Goal: Task Accomplishment & Management: Use online tool/utility

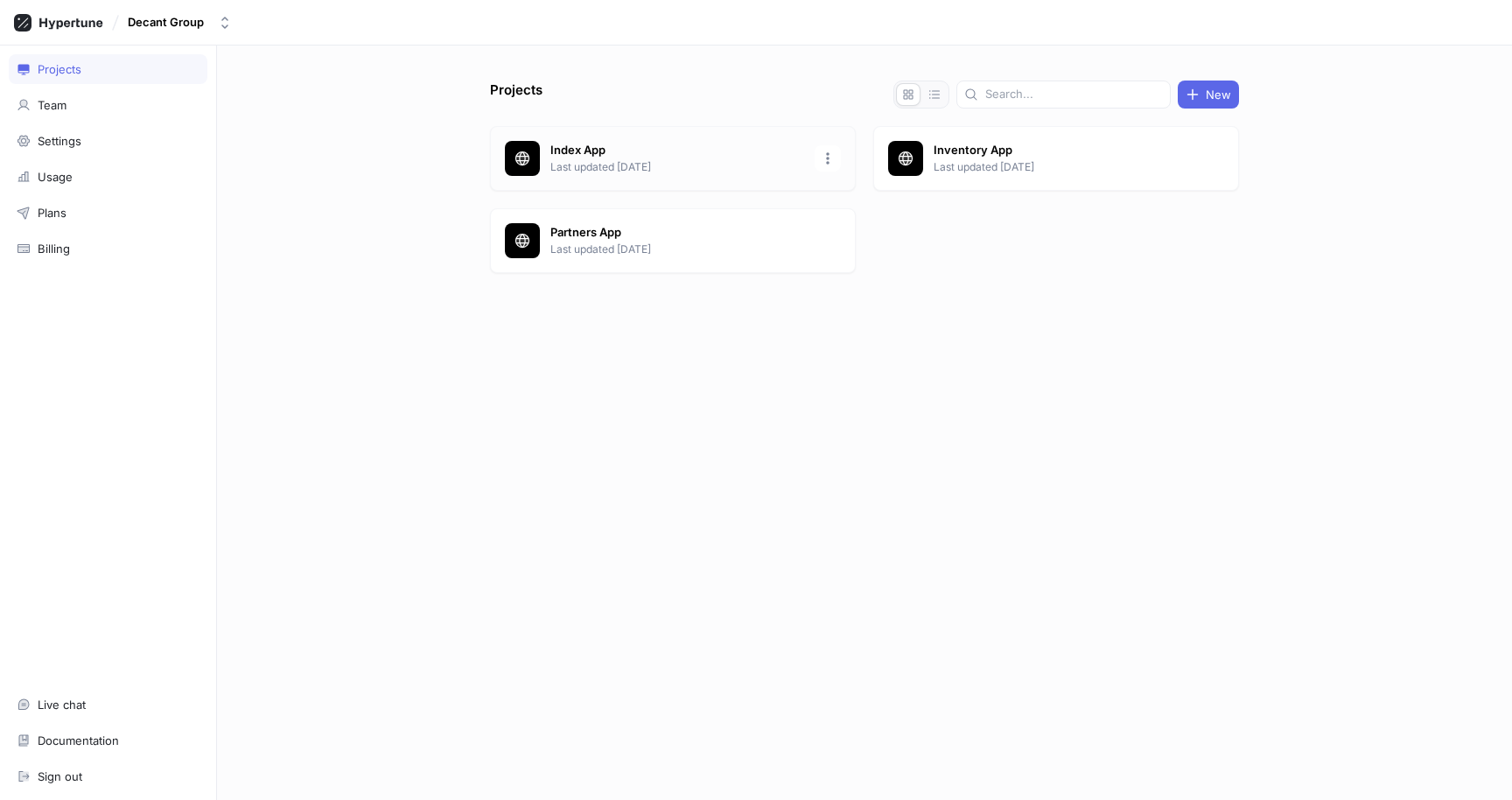
click at [681, 159] on p "Last updated [DATE]" at bounding box center [677, 167] width 253 height 16
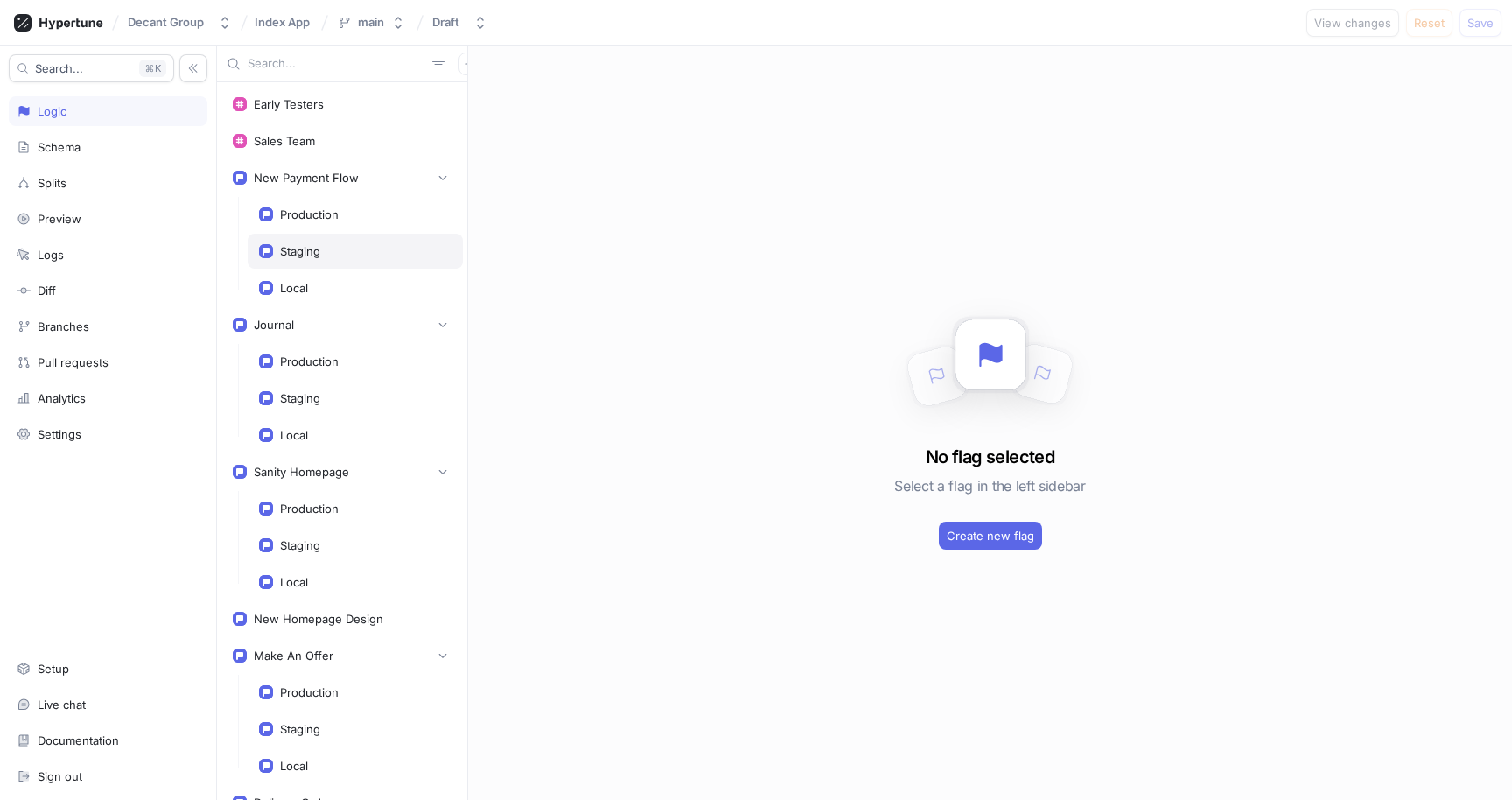
click at [306, 249] on div "Staging" at bounding box center [300, 252] width 40 height 14
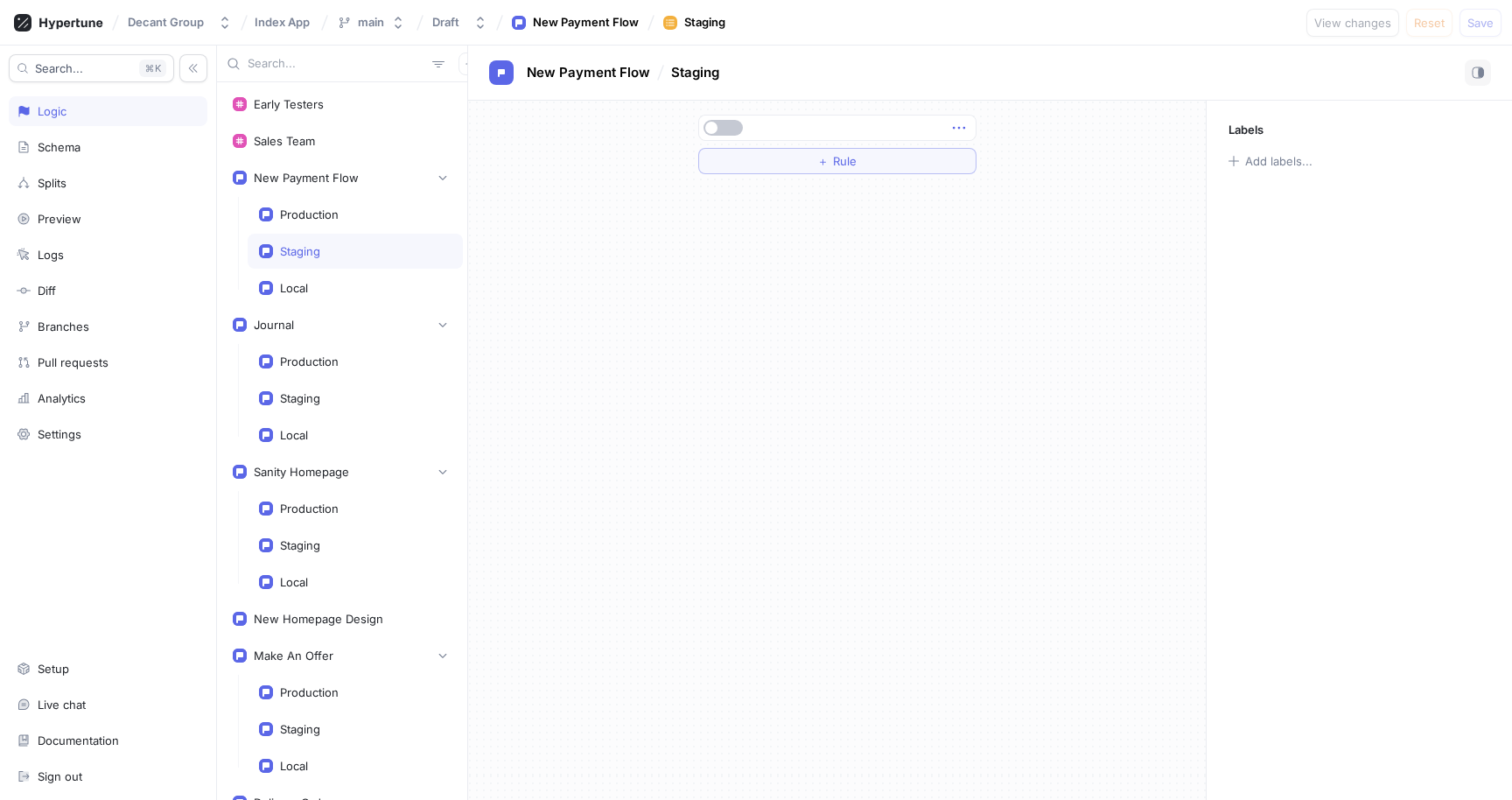
click at [963, 125] on icon "button" at bounding box center [960, 128] width 20 height 20
drag, startPoint x: 509, startPoint y: 265, endPoint x: 486, endPoint y: 249, distance: 28.0
click at [508, 264] on div "＋ Rule" at bounding box center [837, 450] width 738 height 699
click at [336, 198] on div "Production" at bounding box center [354, 214] width 215 height 35
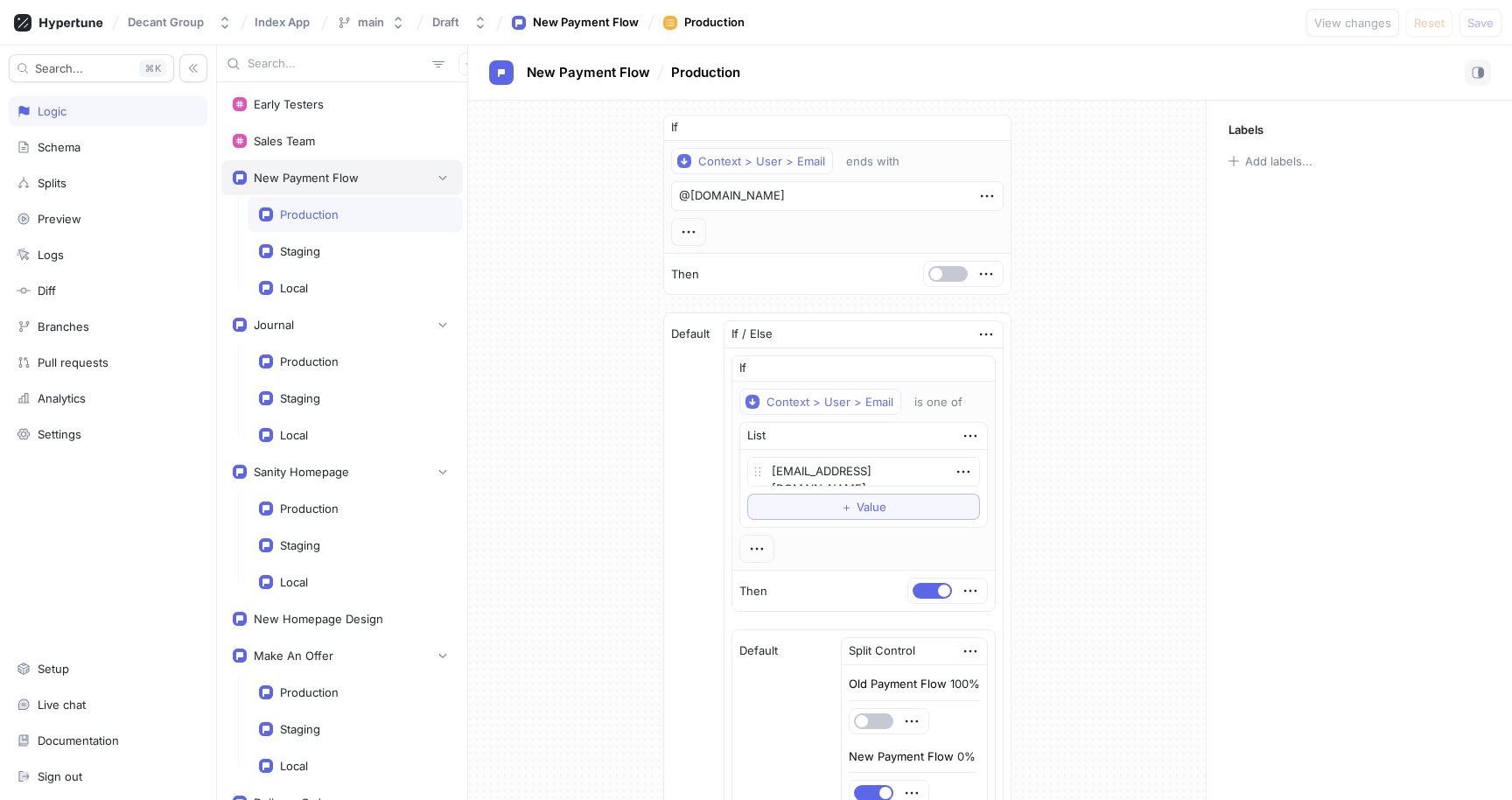
click at [335, 177] on div "New Payment Flow" at bounding box center [306, 178] width 105 height 14
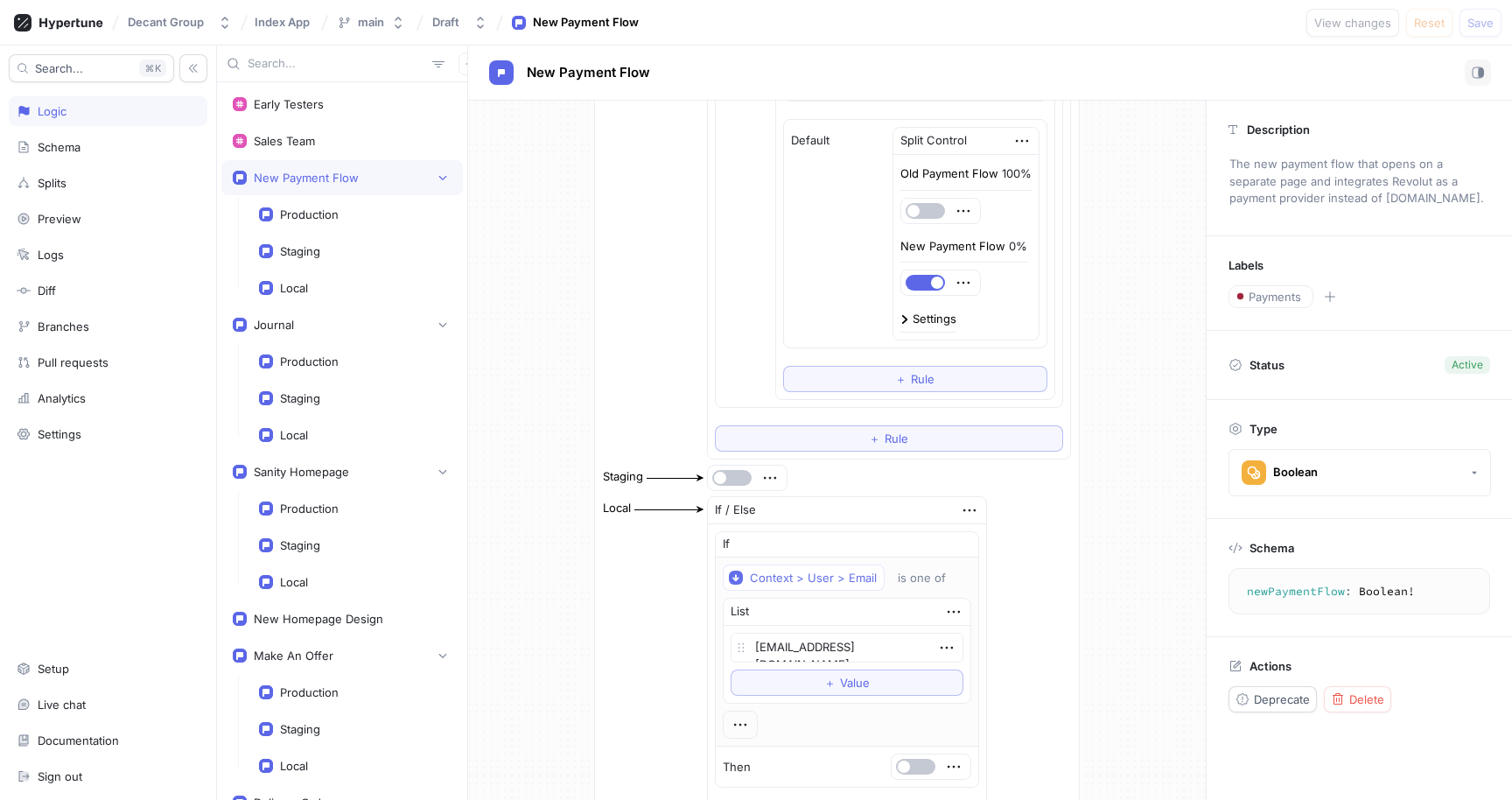
scroll to position [703, 0]
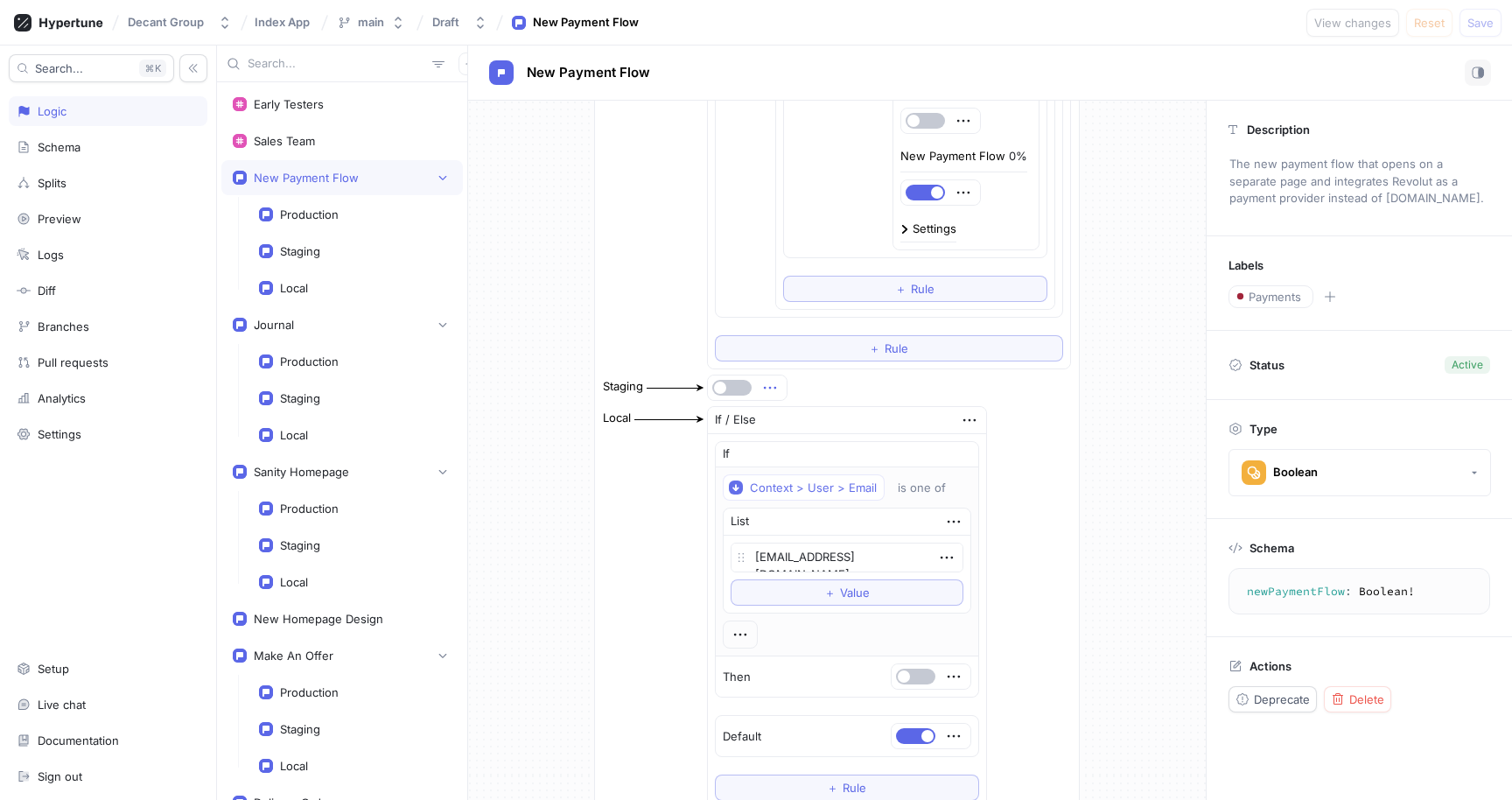
drag, startPoint x: 766, startPoint y: 388, endPoint x: 770, endPoint y: 396, distance: 8.9
click at [766, 388] on icon "button" at bounding box center [770, 388] width 12 height 3
click at [773, 413] on div "Delete" at bounding box center [835, 420] width 149 height 29
click at [776, 378] on button "Select expression..." at bounding box center [782, 388] width 150 height 26
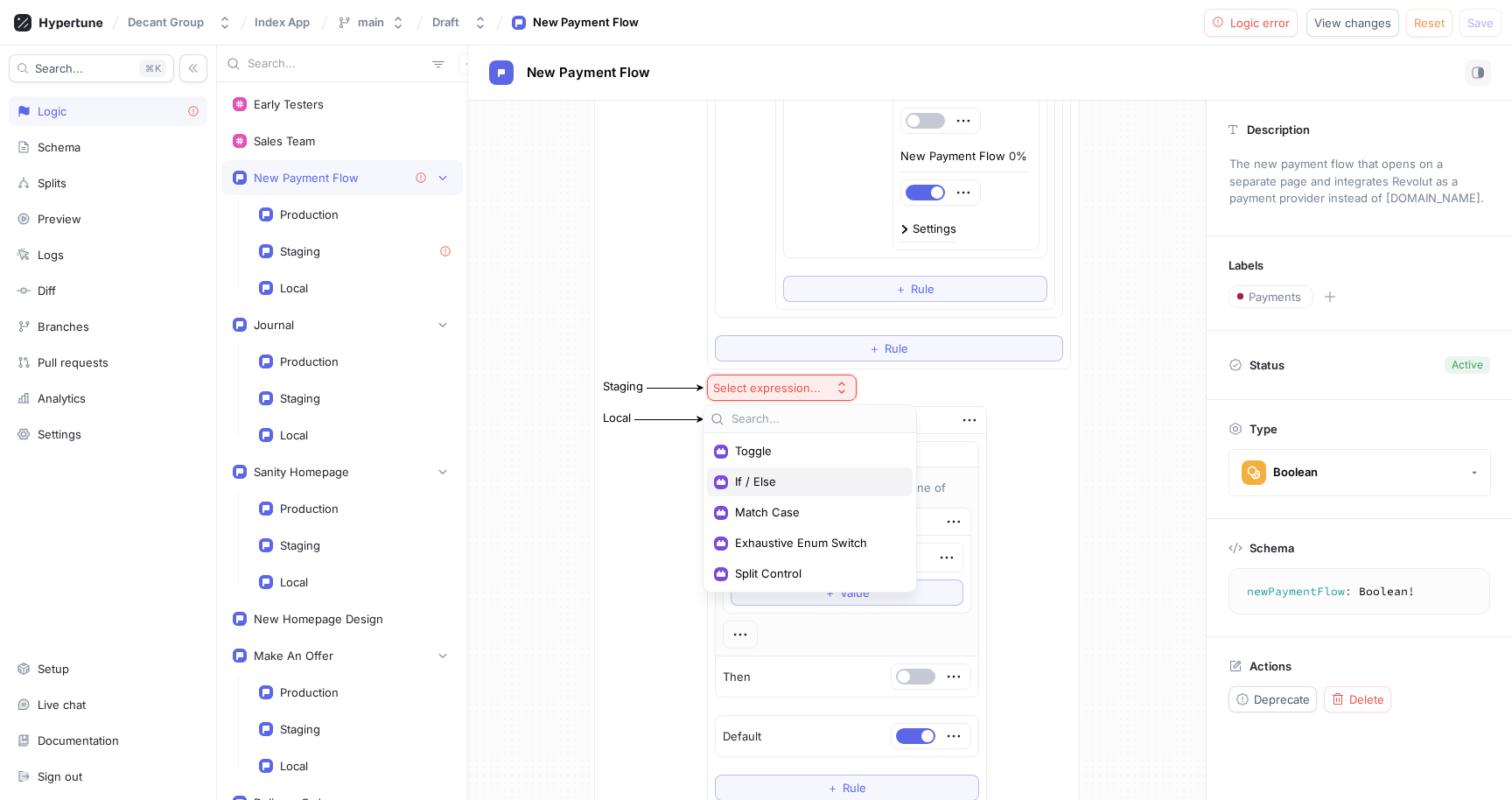
click at [779, 477] on span "If / Else" at bounding box center [816, 481] width 162 height 15
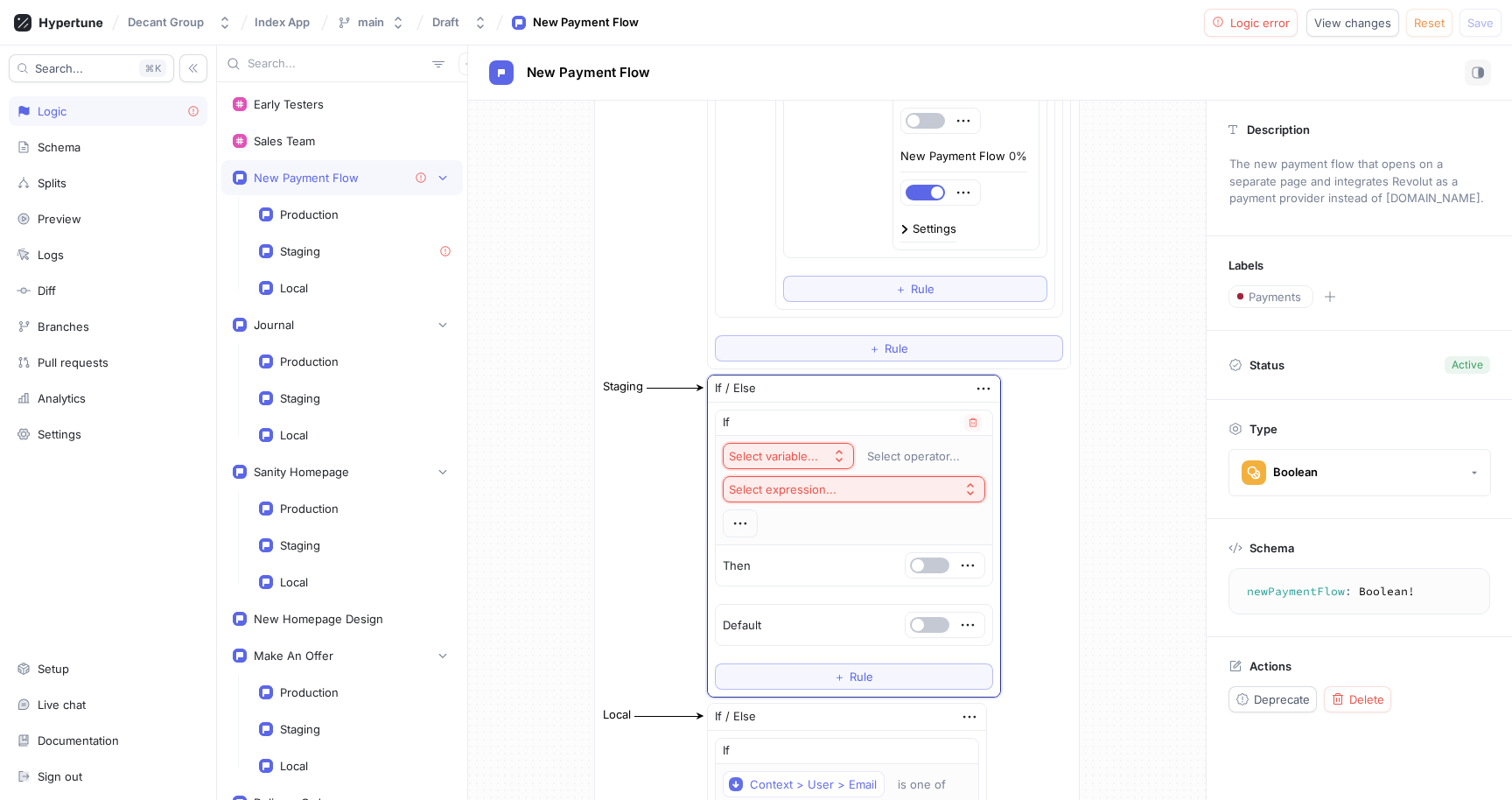
click at [837, 452] on icon "button" at bounding box center [839, 456] width 14 height 14
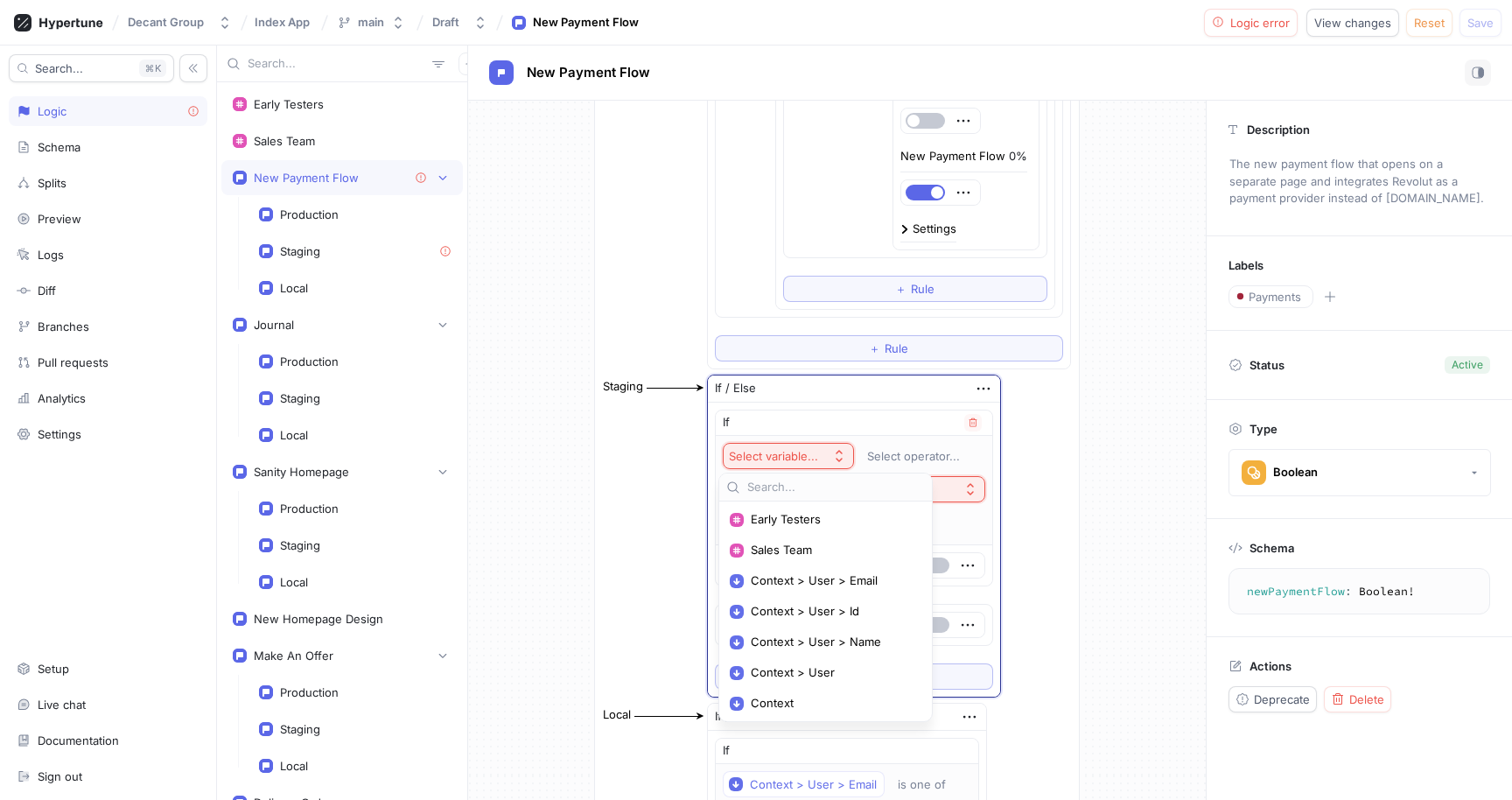
drag, startPoint x: 835, startPoint y: 590, endPoint x: 845, endPoint y: 584, distance: 11.7
click at [835, 590] on div "Context > User > Email" at bounding box center [826, 580] width 205 height 29
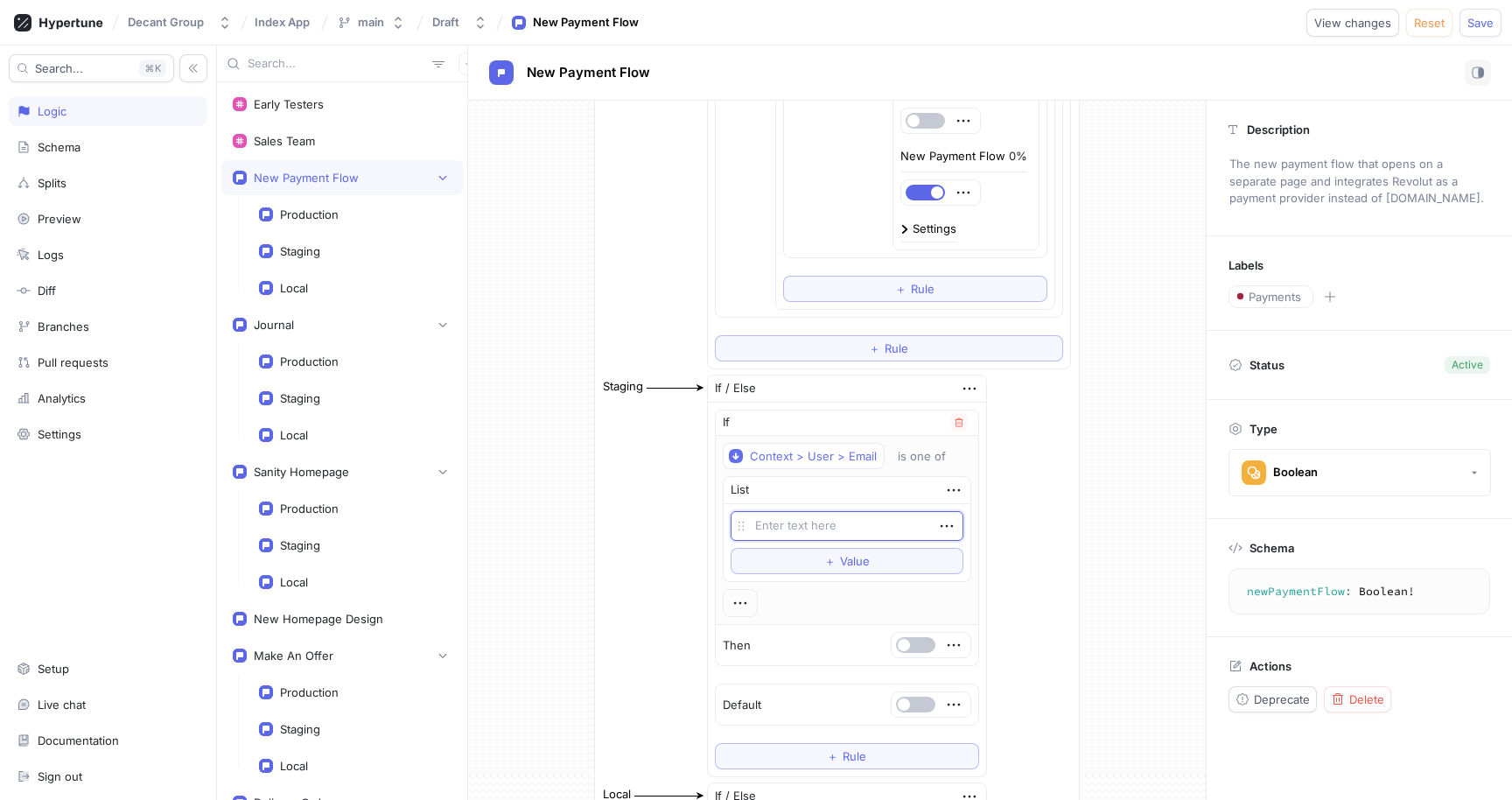
type textarea "x"
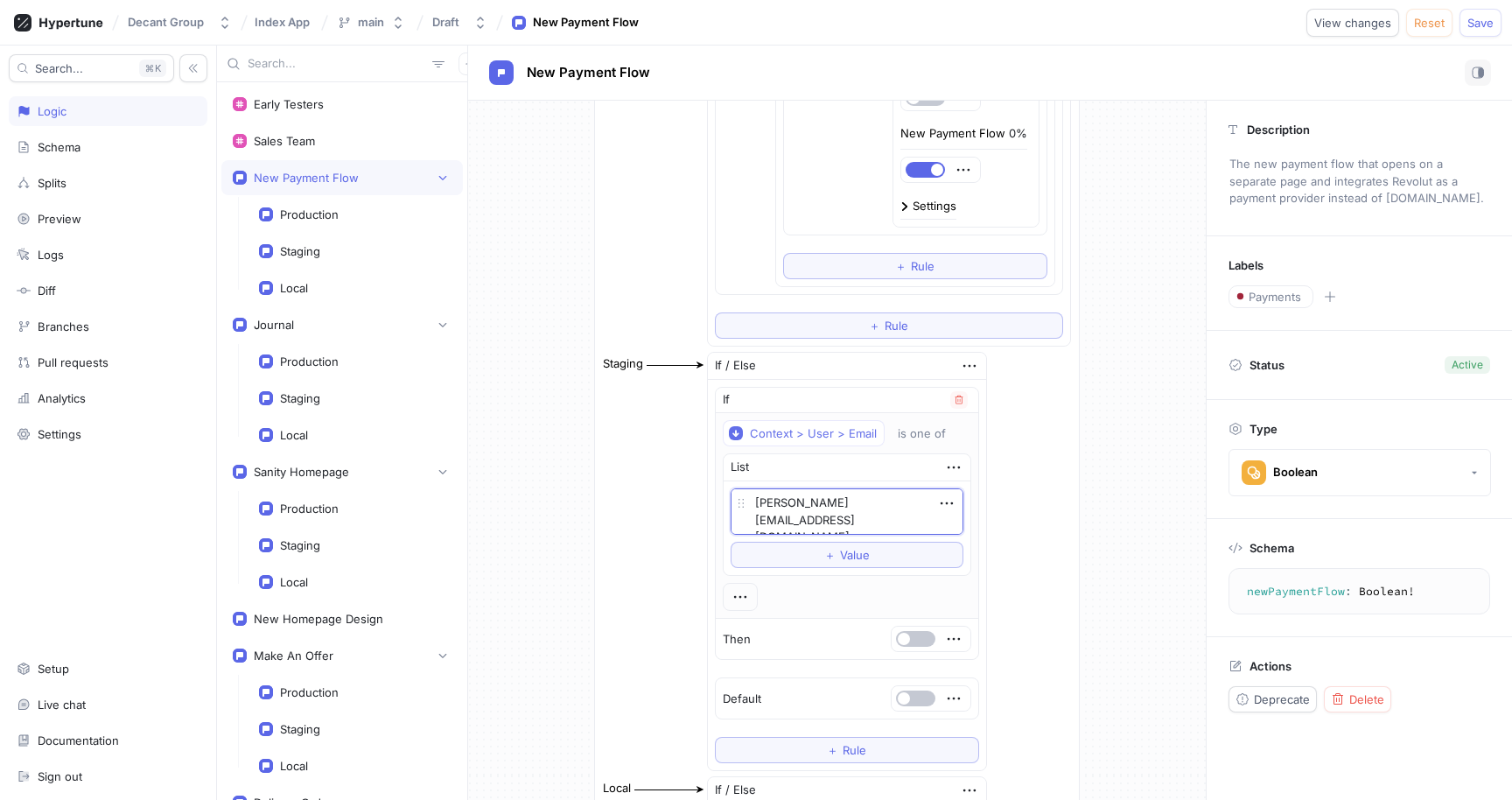
type textarea "[PERSON_NAME][EMAIL_ADDRESS][DOMAIN_NAME]"
click at [842, 598] on div "Context > User > Email is one of List [PERSON_NAME][EMAIL_ADDRESS][DOMAIN_NAME]…" at bounding box center [847, 516] width 248 height 191
click at [901, 647] on div at bounding box center [931, 638] width 79 height 24
click at [901, 642] on button "button" at bounding box center [916, 639] width 39 height 16
click at [1479, 31] on button "Save" at bounding box center [1480, 22] width 42 height 28
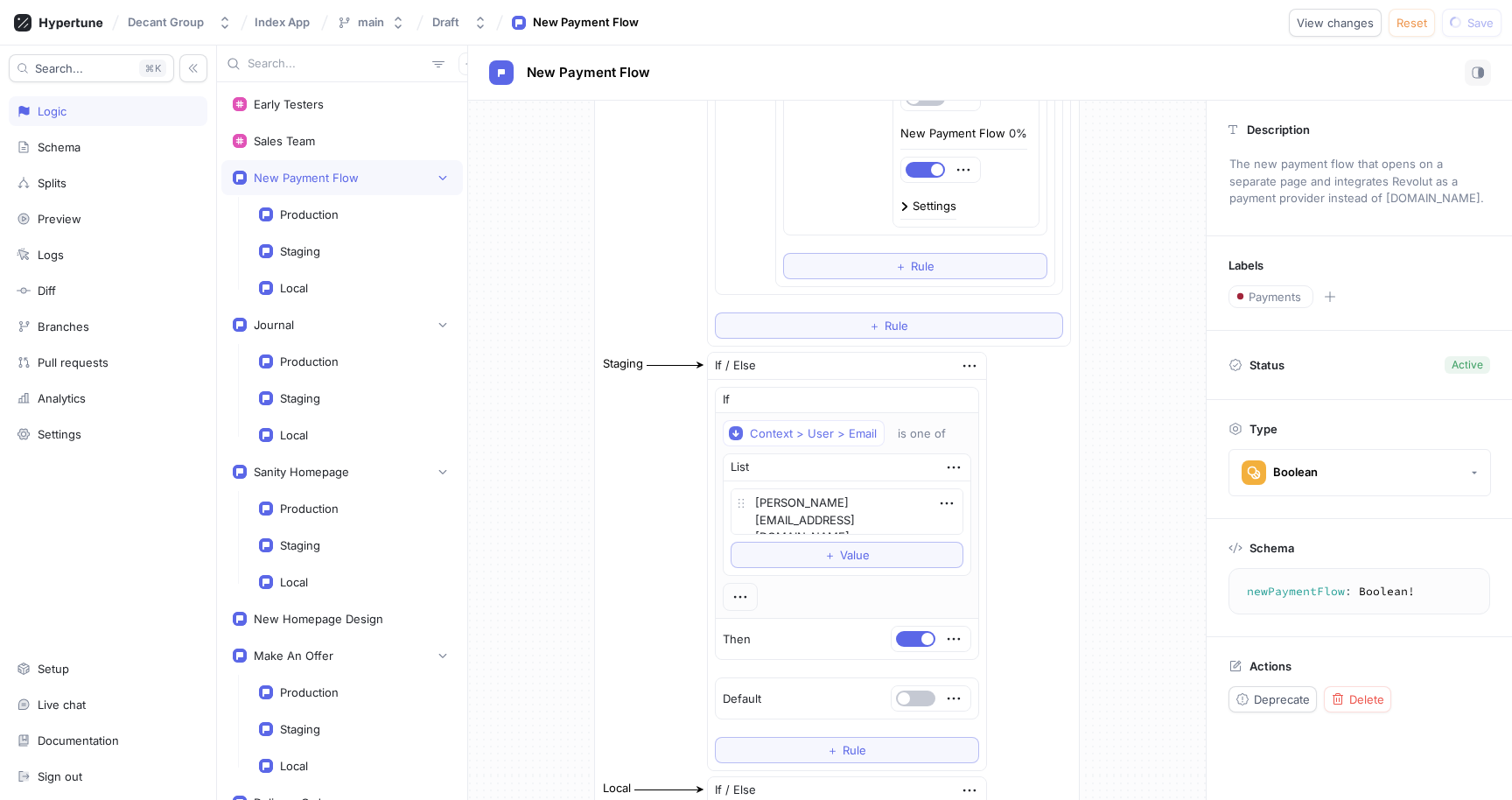
type textarea "x"
click at [528, 293] on div "Exhaustive Enum Switch Control Context > Env Production If / Else If Context > …" at bounding box center [837, 304] width 738 height 1860
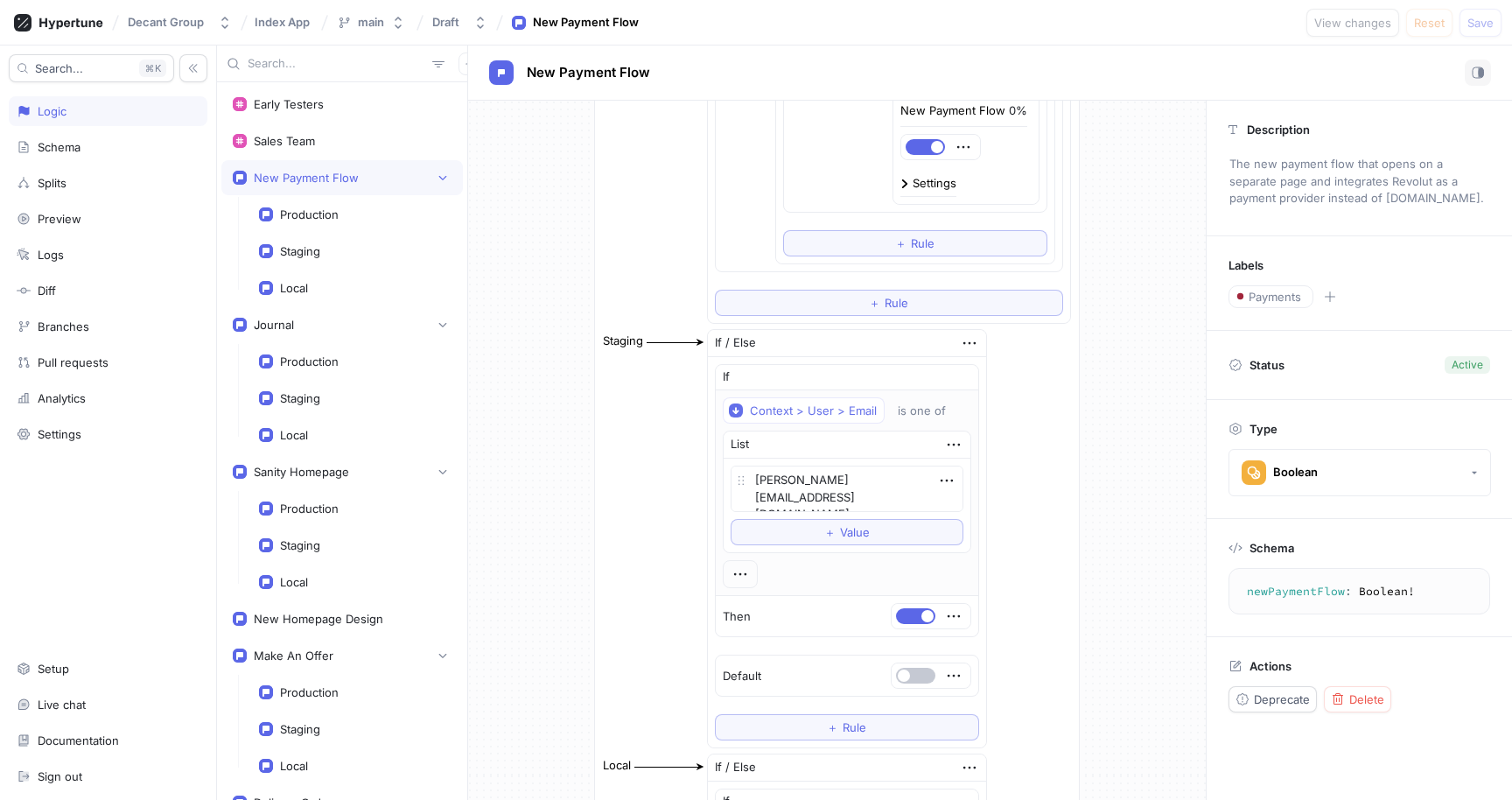
scroll to position [775, 0]
